Goal: Task Accomplishment & Management: Manage account settings

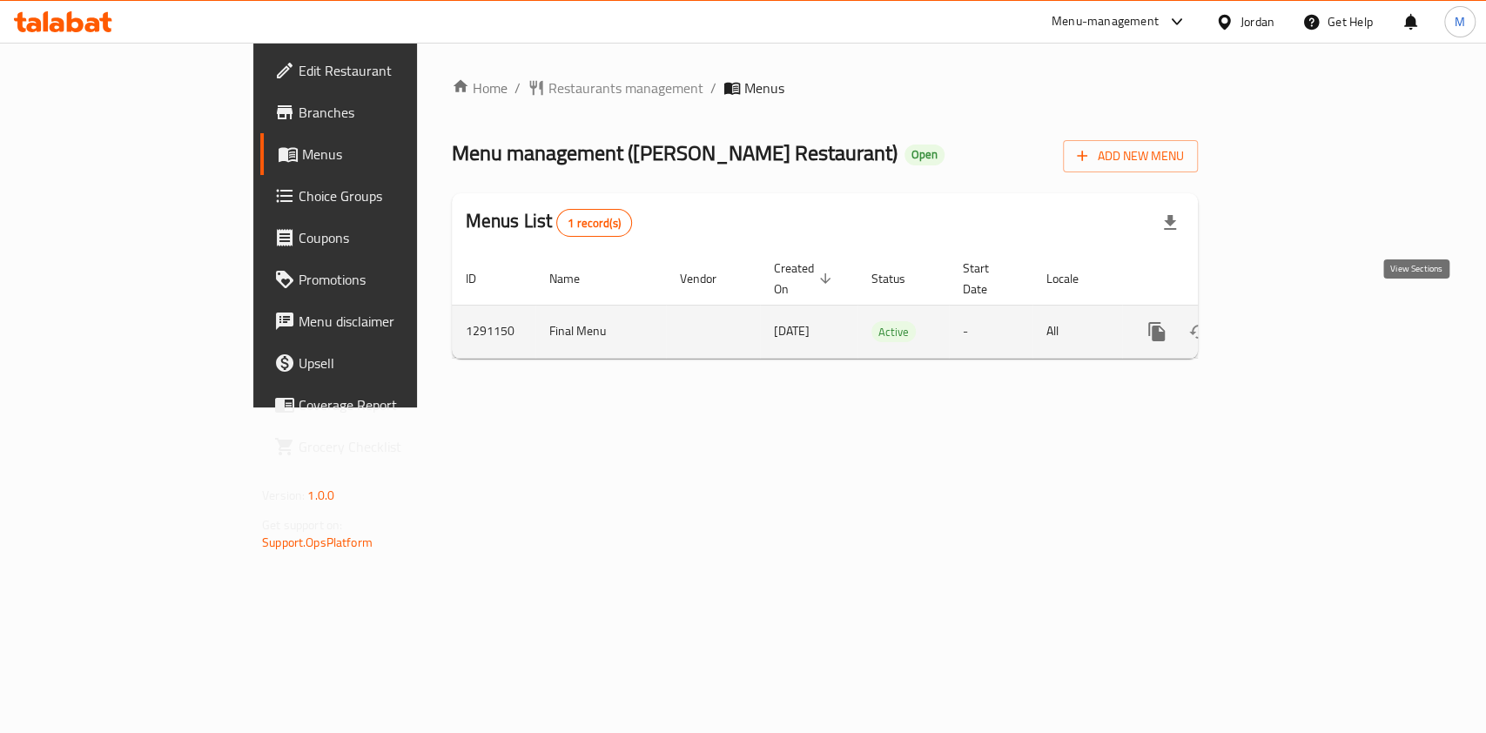
click at [1292, 321] on icon "enhanced table" at bounding box center [1281, 331] width 21 height 21
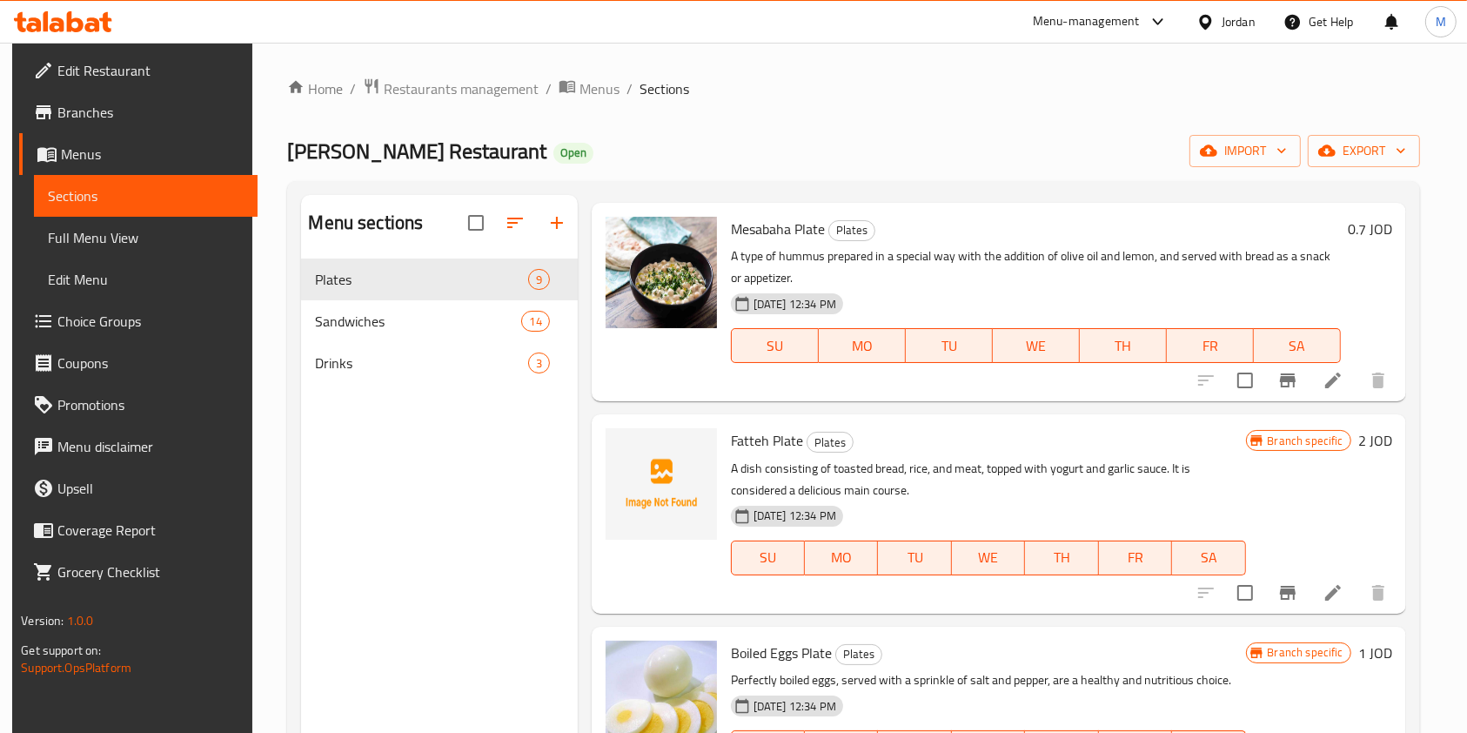
scroll to position [464, 0]
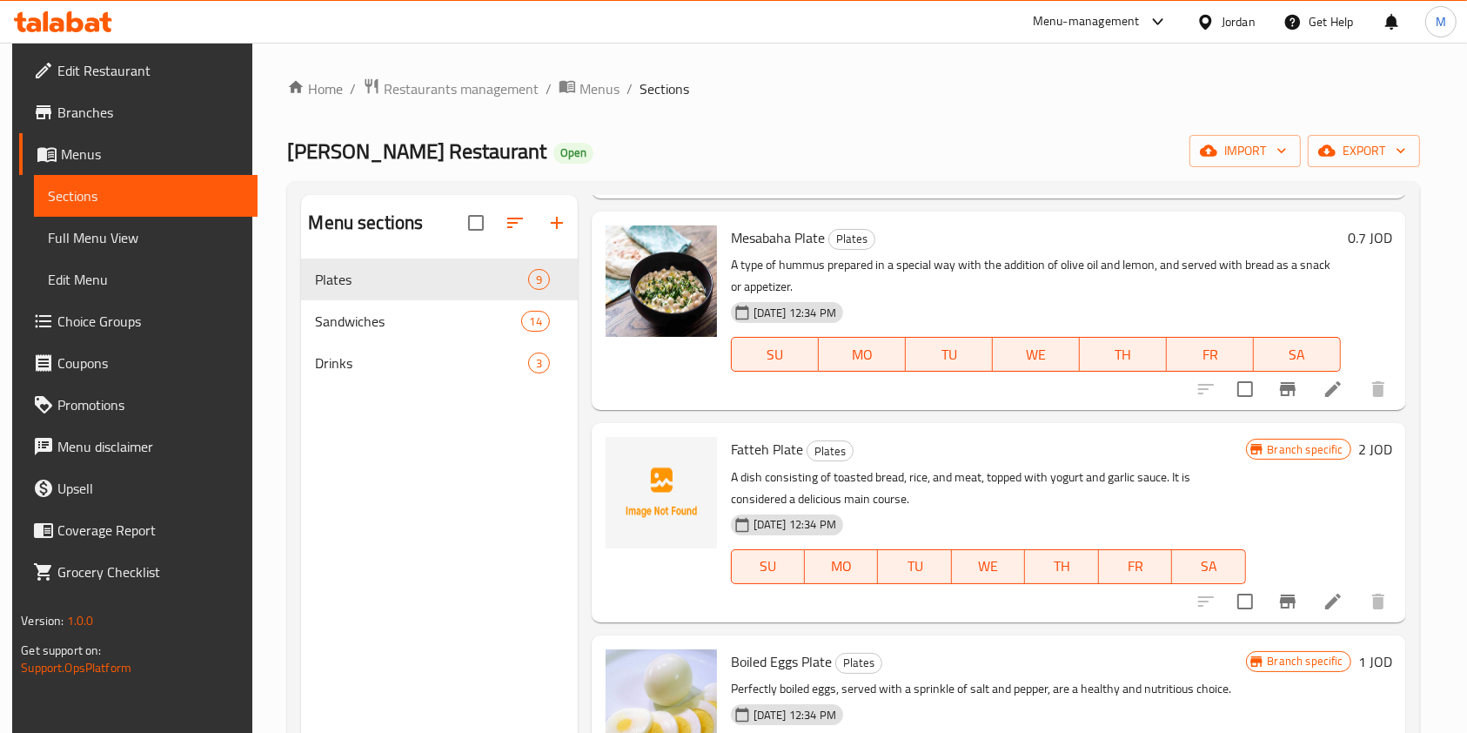
click at [754, 449] on span "Fatteh Plate" at bounding box center [767, 449] width 72 height 26
copy h6 "Fatteh Plate"
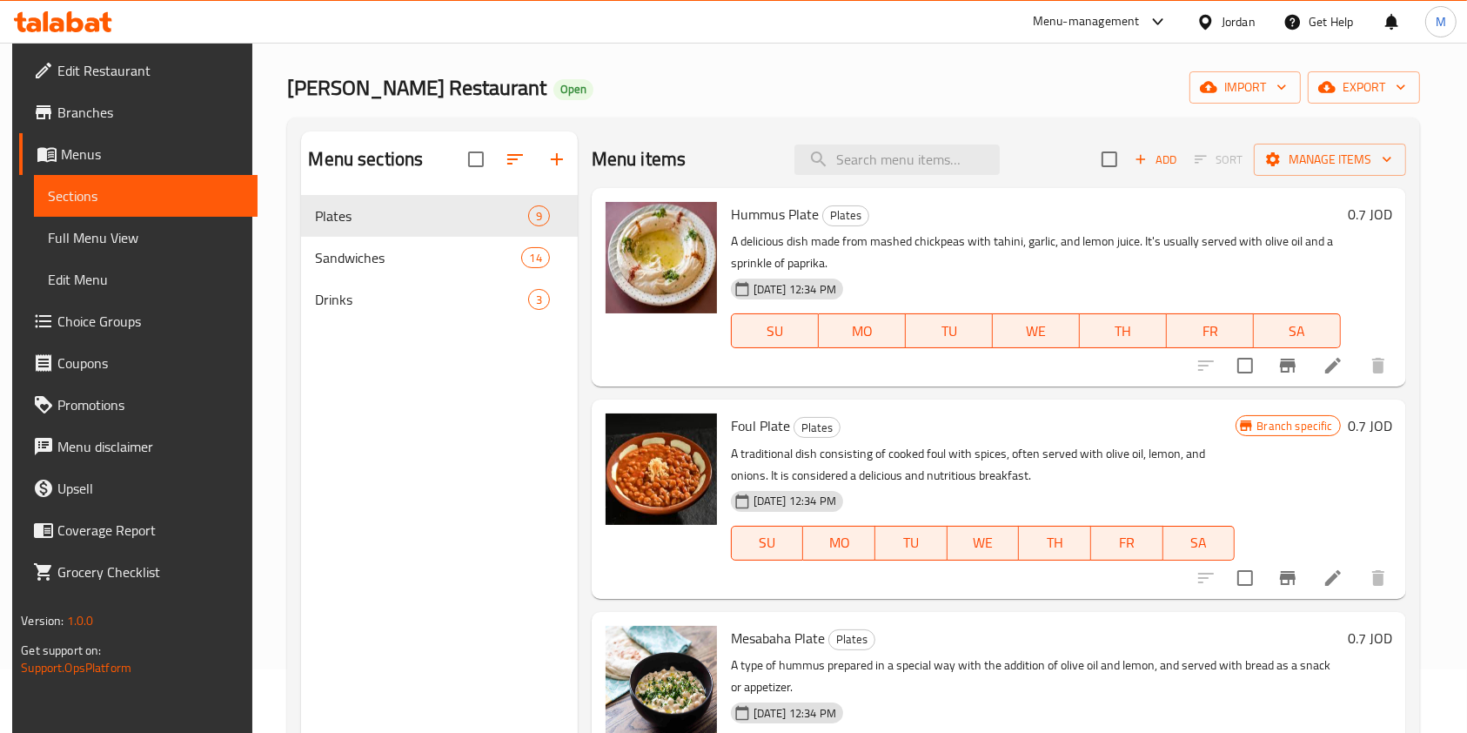
scroll to position [0, 0]
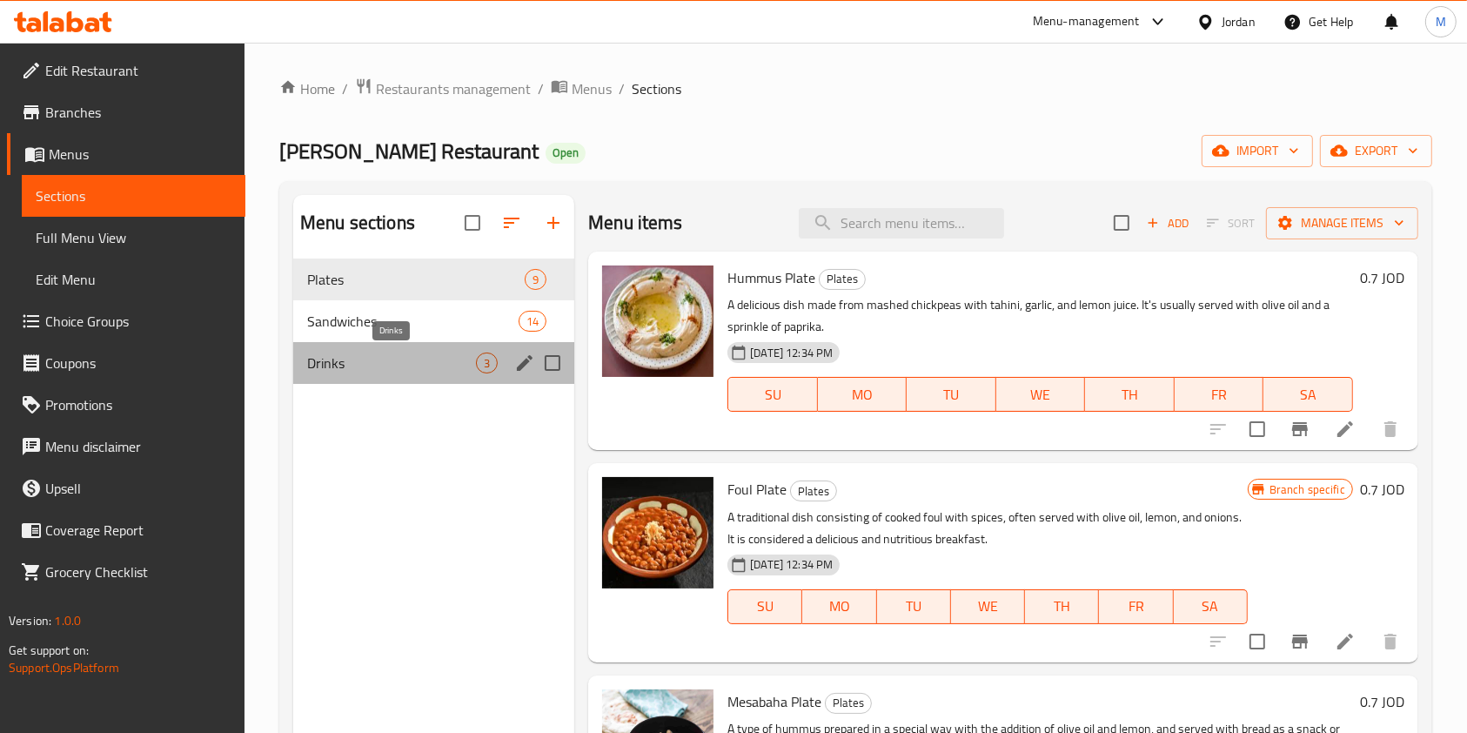
drag, startPoint x: 393, startPoint y: 364, endPoint x: 381, endPoint y: 365, distance: 11.3
click at [391, 366] on span "Drinks" at bounding box center [391, 362] width 169 height 21
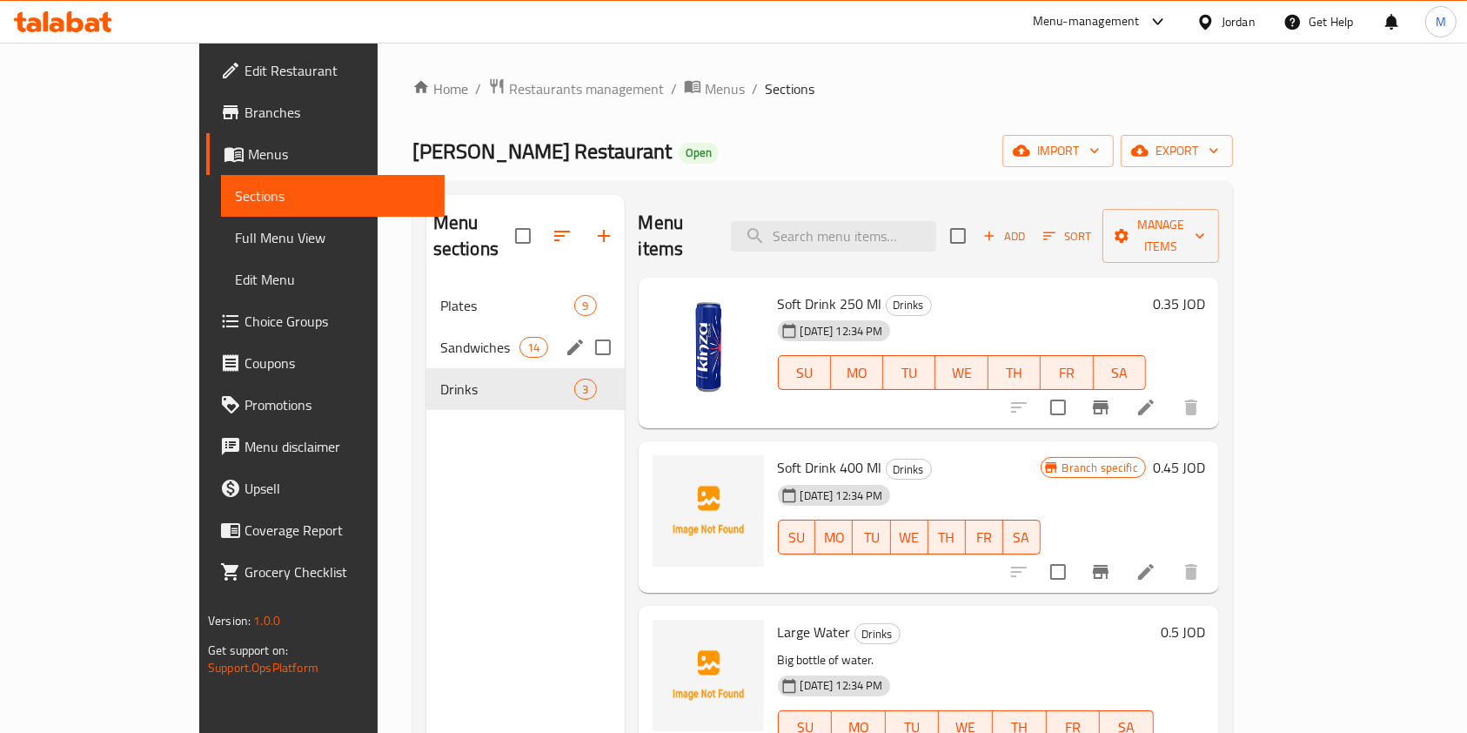
click at [426, 326] on div "Sandwiches 14" at bounding box center [525, 347] width 198 height 42
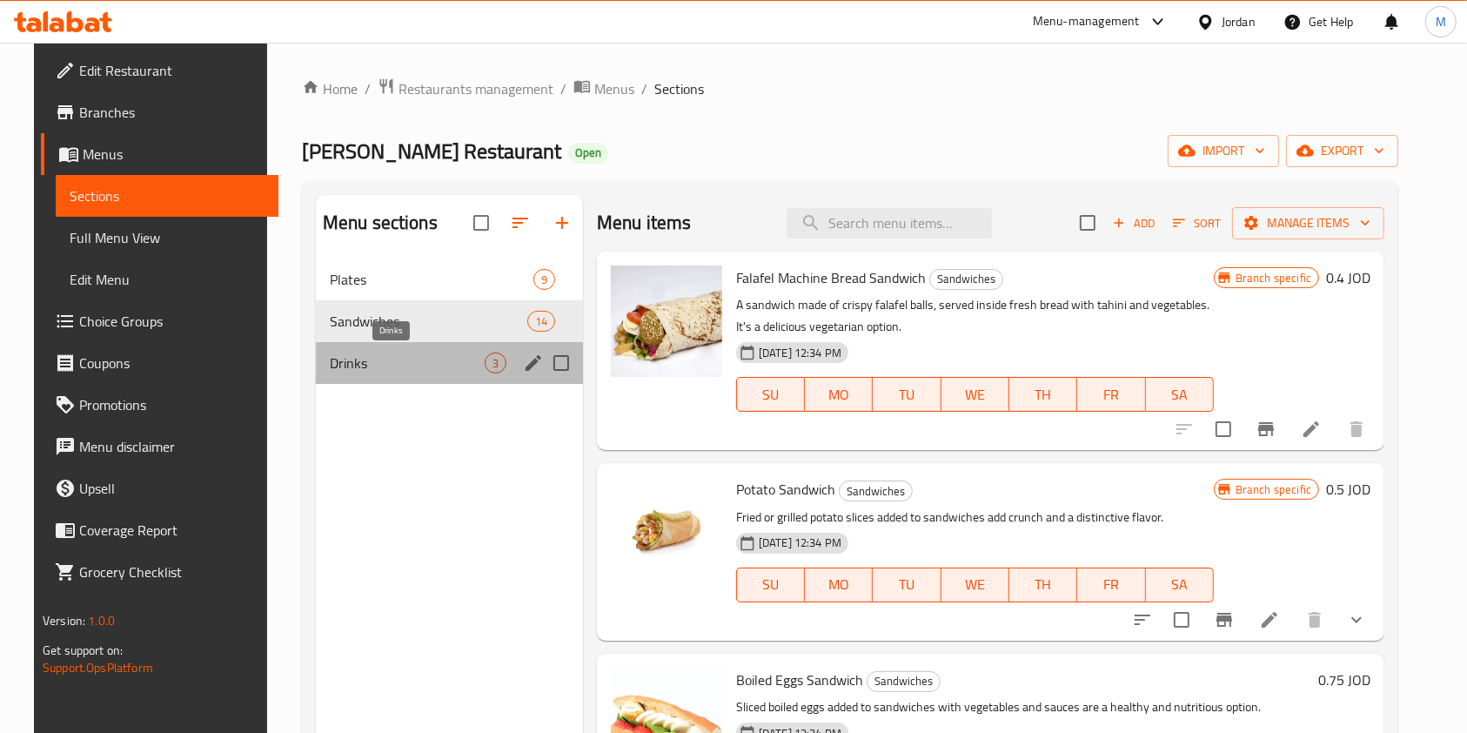
click at [409, 352] on span "Drinks" at bounding box center [407, 362] width 155 height 21
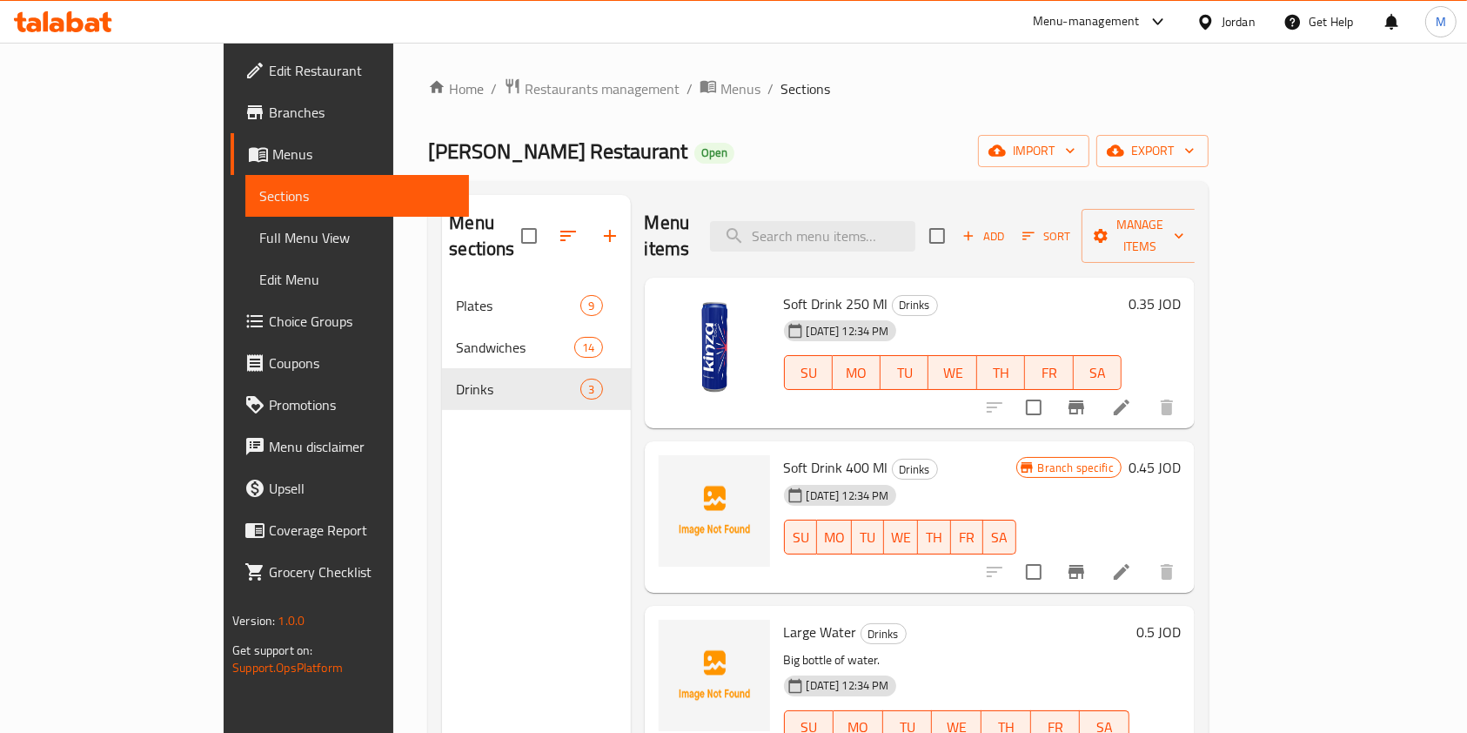
click at [803, 454] on span "Soft Drink 400 Ml" at bounding box center [836, 467] width 104 height 26
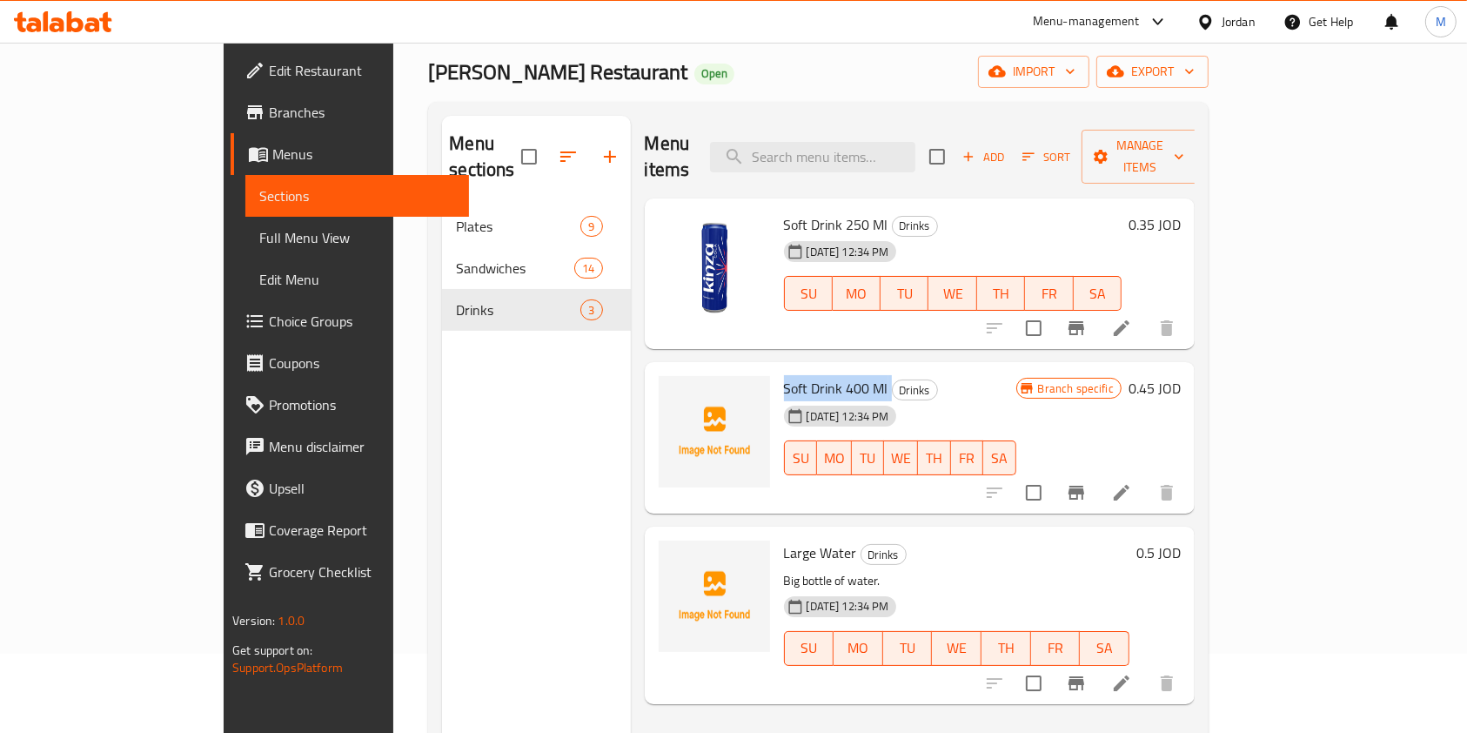
scroll to position [116, 0]
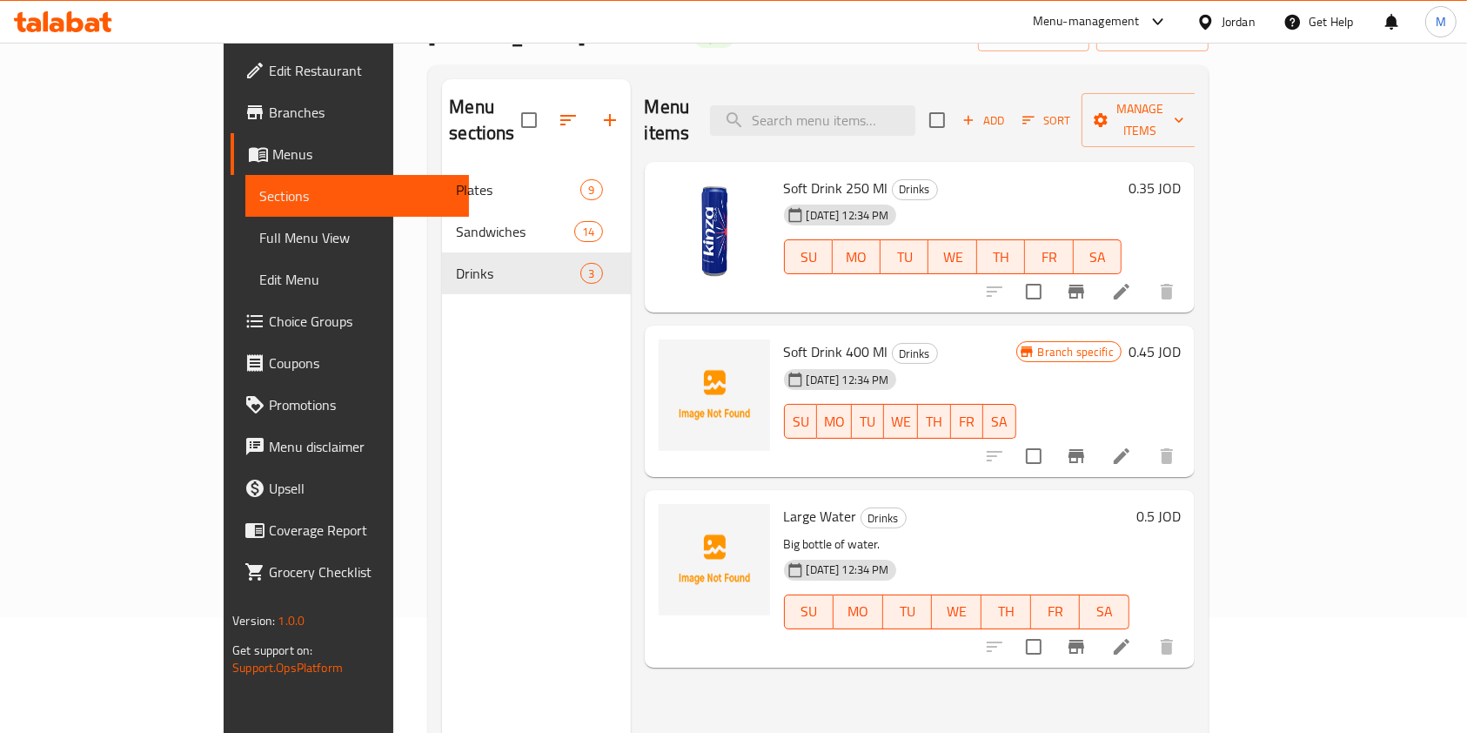
click at [784, 503] on span "Large Water" at bounding box center [820, 516] width 73 height 26
copy h6 "Large Water"
click at [1054, 533] on p "Big bottle of water." at bounding box center [957, 544] width 346 height 22
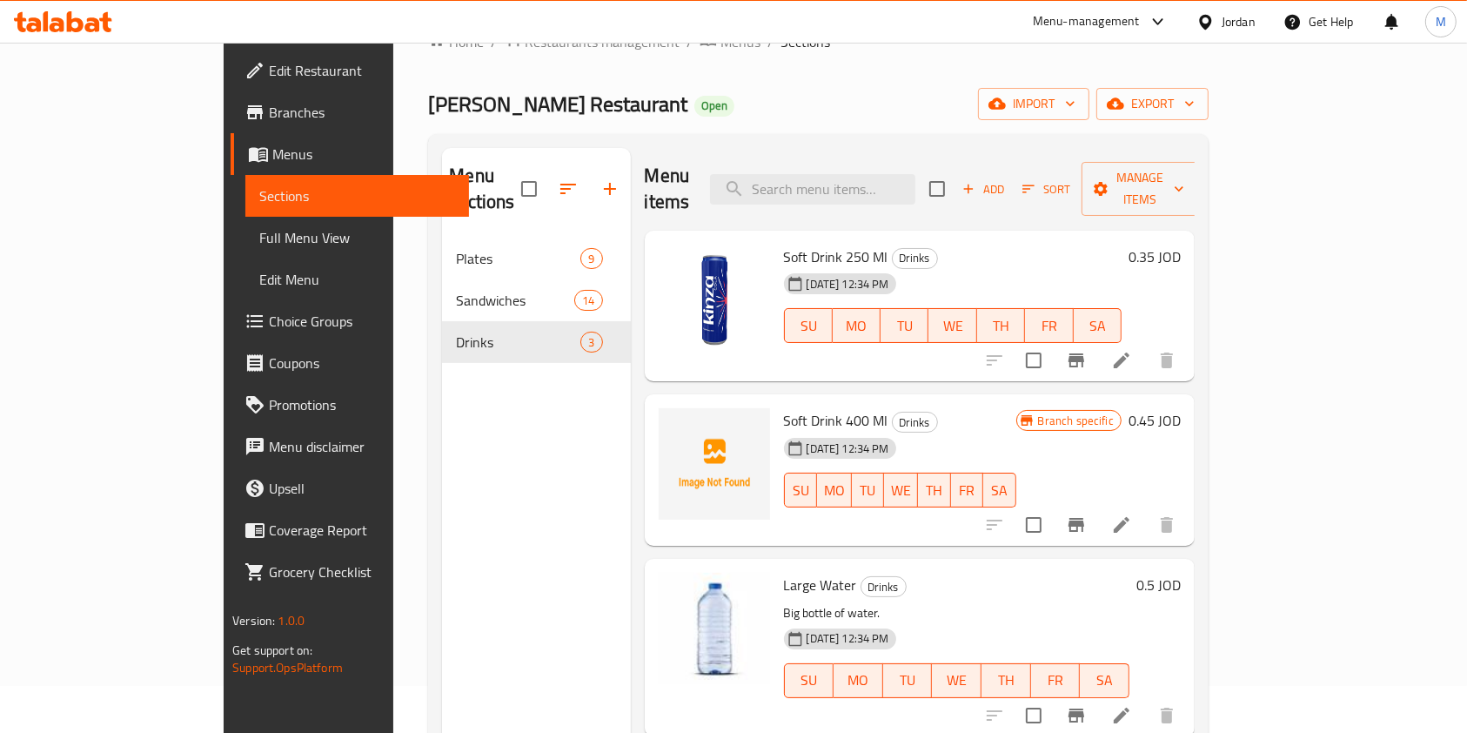
scroll to position [0, 0]
